Goal: Find specific page/section: Find specific page/section

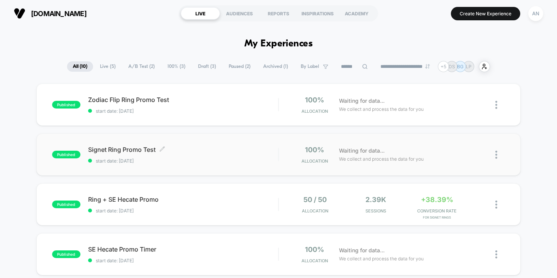
click at [194, 147] on span "Signet Ring Promo Test Click to edit experience details" at bounding box center [183, 149] width 190 height 8
